Goal: Navigation & Orientation: Find specific page/section

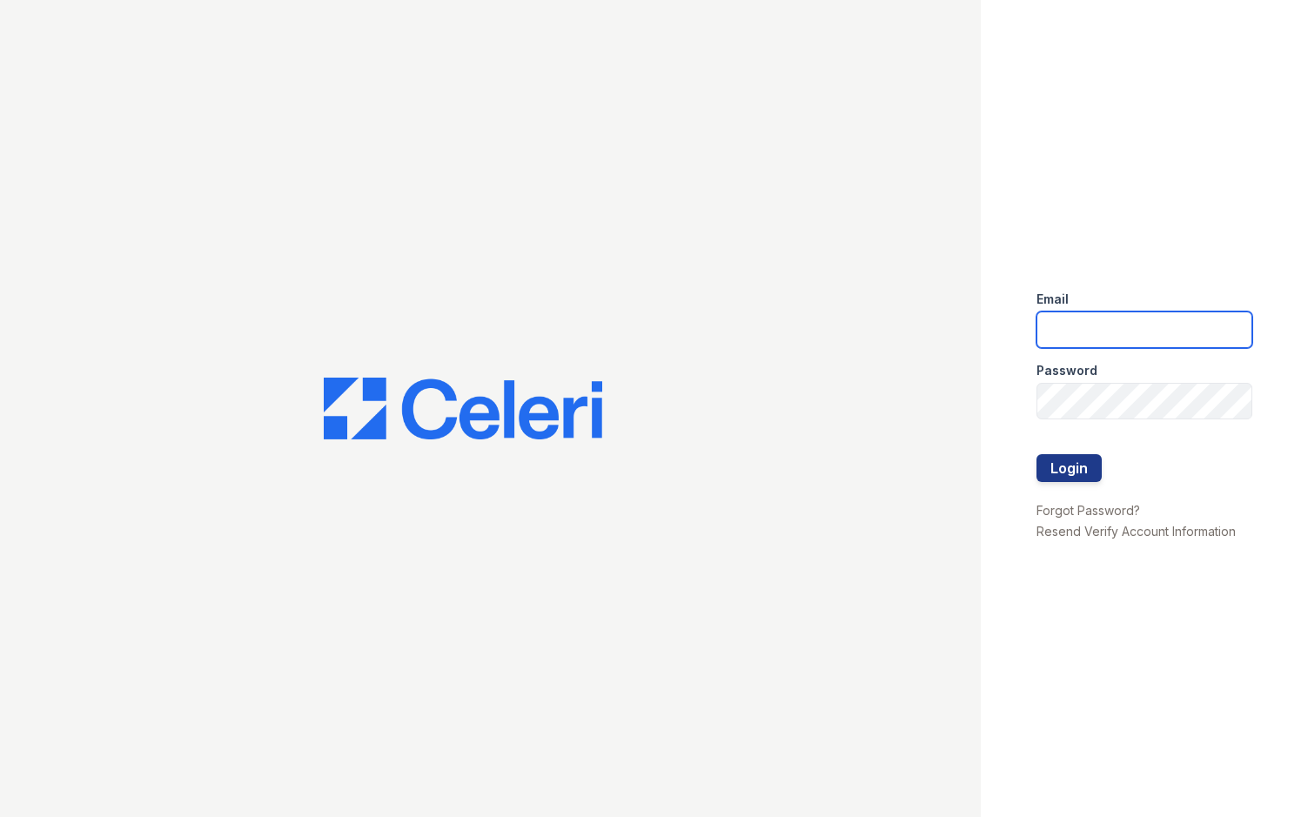
type input "[EMAIL_ADDRESS][DOMAIN_NAME]"
click at [1083, 452] on div at bounding box center [1144, 436] width 216 height 35
click at [1074, 474] on button "Login" at bounding box center [1068, 468] width 65 height 28
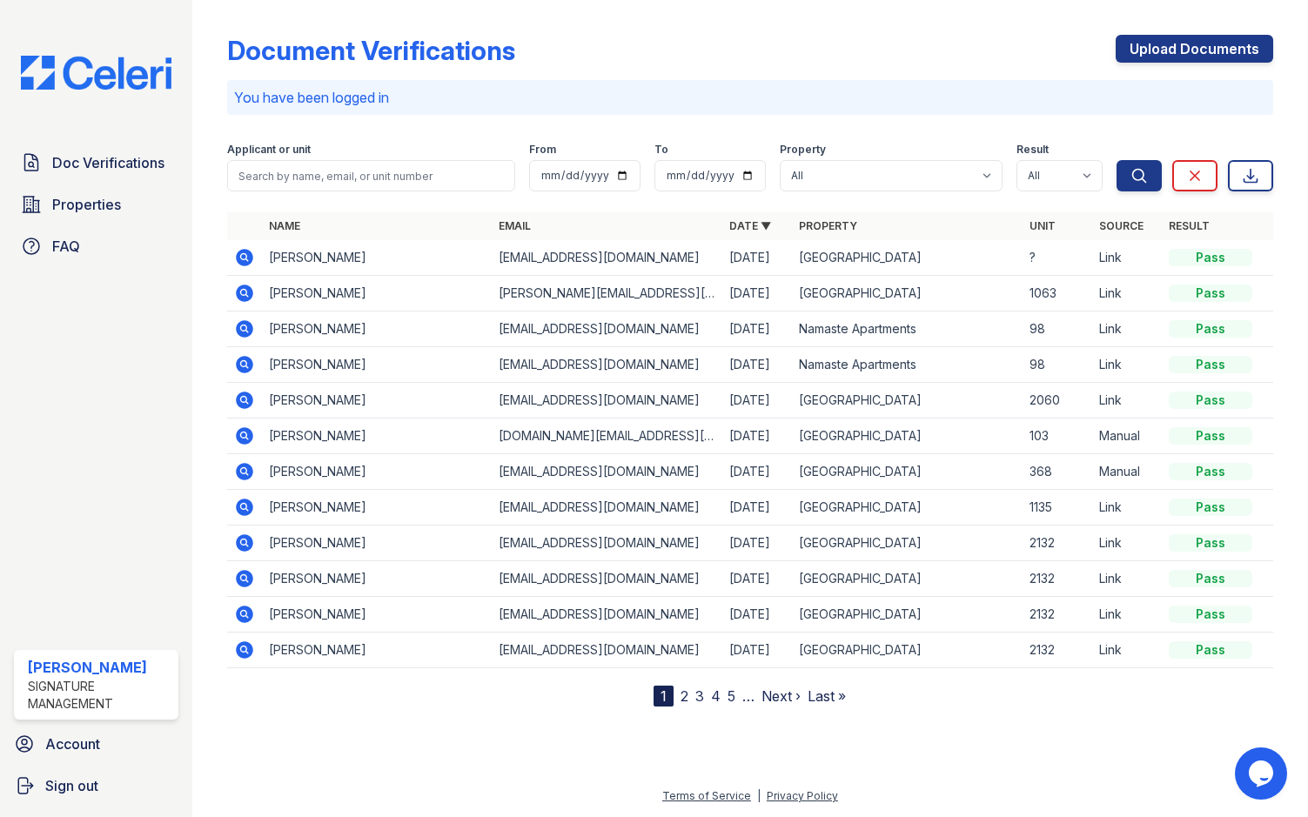
click at [682, 697] on link "2" at bounding box center [684, 695] width 8 height 17
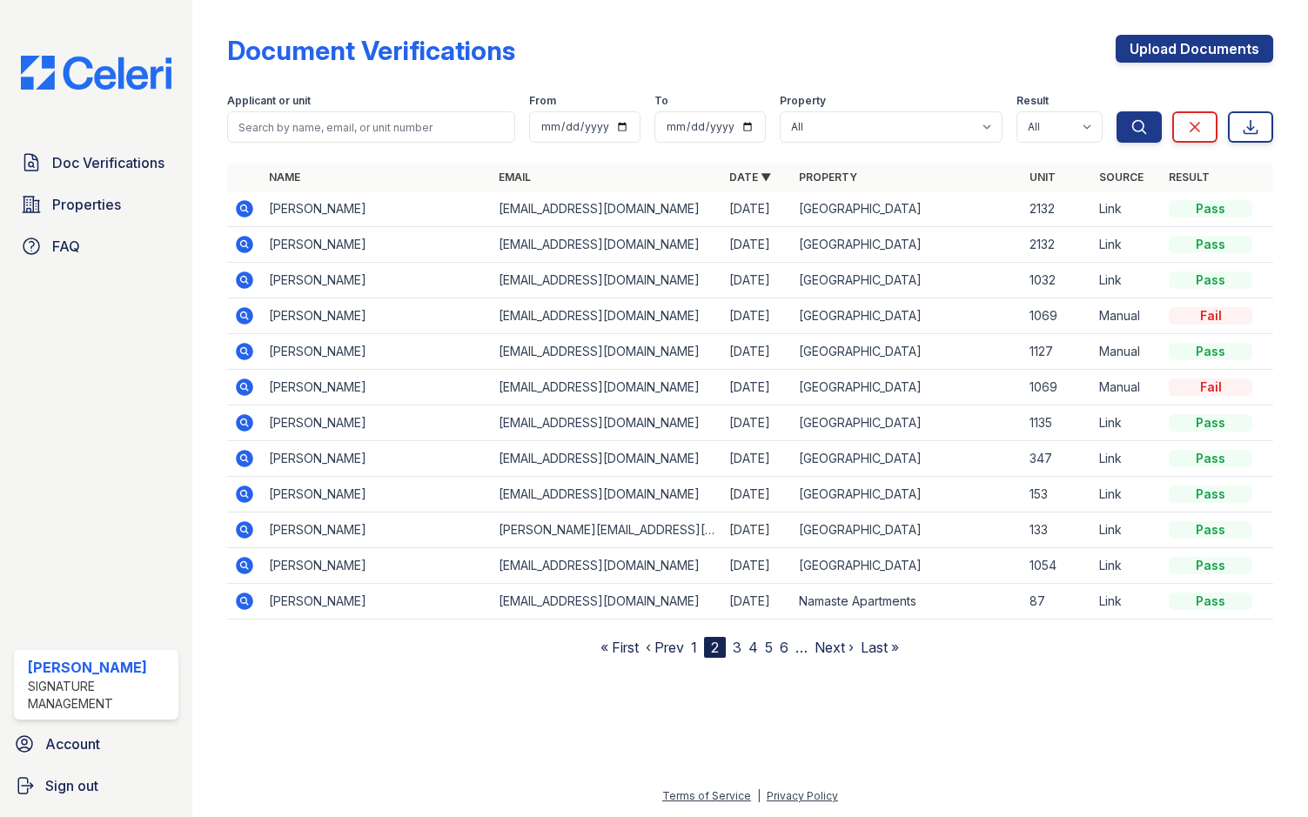
click at [694, 649] on link "1" at bounding box center [694, 647] width 6 height 17
